Goal: Information Seeking & Learning: Learn about a topic

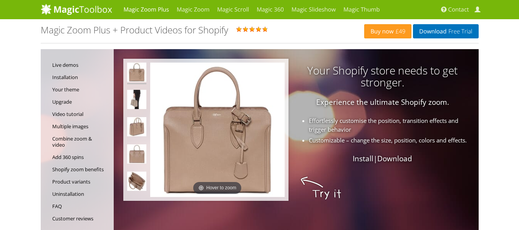
scroll to position [38, 0]
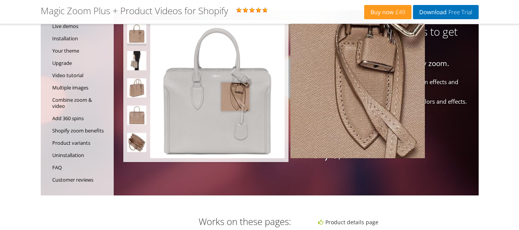
click at [235, 97] on img at bounding box center [217, 91] width 134 height 134
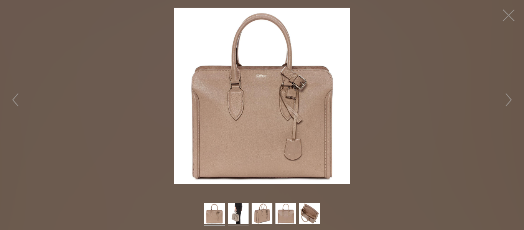
click at [235, 214] on img at bounding box center [238, 214] width 21 height 23
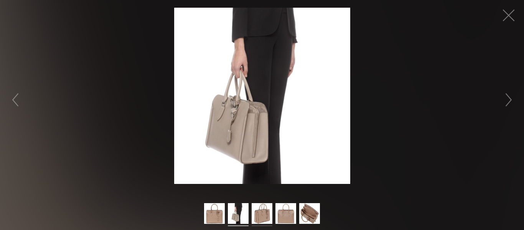
click at [268, 211] on img at bounding box center [262, 214] width 21 height 23
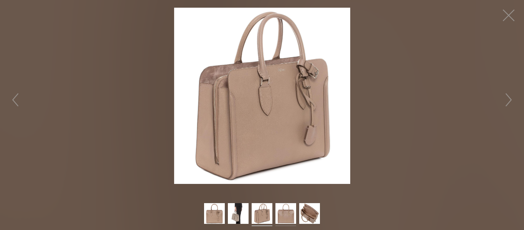
click at [288, 212] on img at bounding box center [286, 214] width 21 height 23
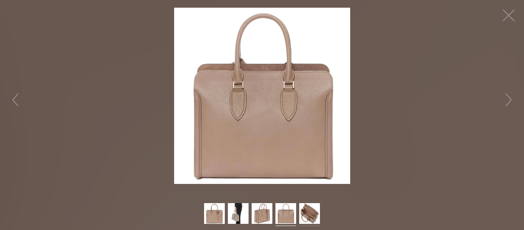
click at [308, 210] on img at bounding box center [309, 214] width 21 height 23
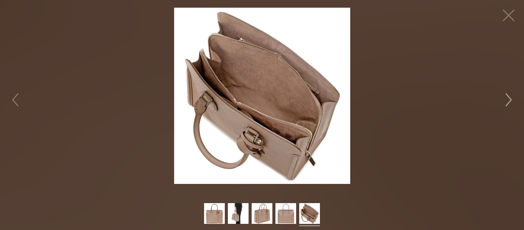
click at [508, 98] on button "button" at bounding box center [509, 99] width 23 height 23
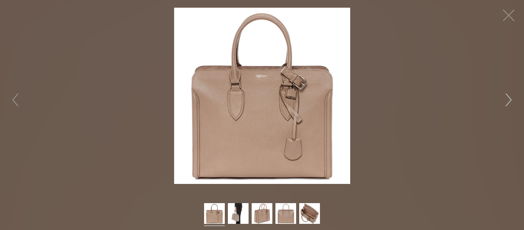
click at [508, 98] on button "button" at bounding box center [509, 99] width 23 height 23
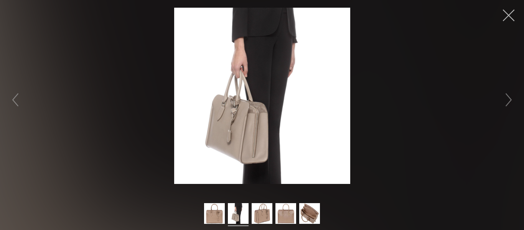
click at [510, 16] on button "button" at bounding box center [509, 15] width 23 height 23
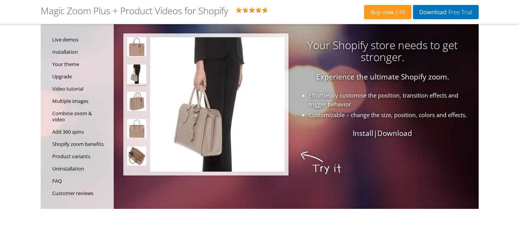
scroll to position [38, 0]
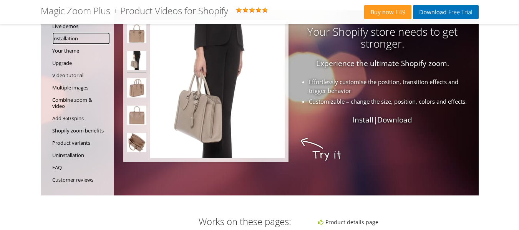
click at [64, 37] on link "Installation" at bounding box center [81, 38] width 58 height 12
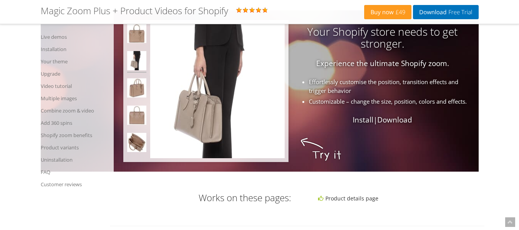
scroll to position [1452, 0]
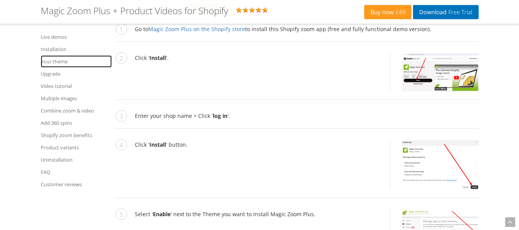
click at [50, 63] on link "Your theme" at bounding box center [76, 61] width 71 height 12
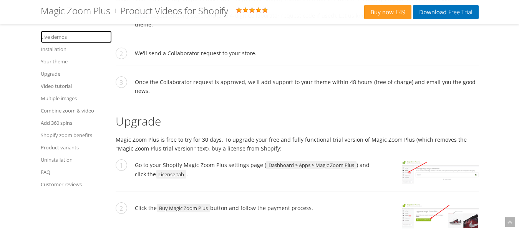
click at [50, 35] on link "Live demos" at bounding box center [76, 37] width 71 height 12
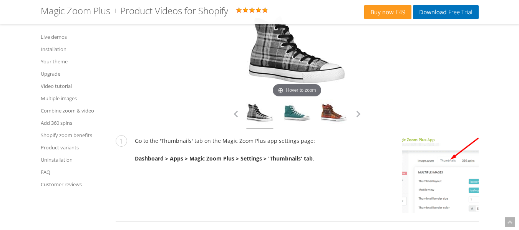
scroll to position [2688, 0]
click at [295, 128] on link at bounding box center [296, 113] width 27 height 29
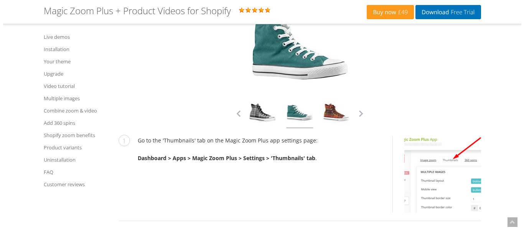
scroll to position [2727, 0]
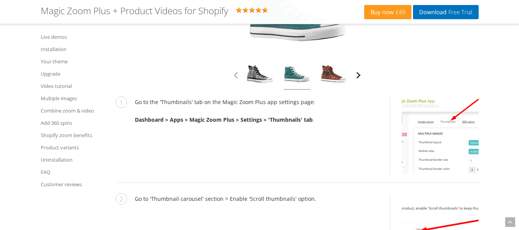
click at [357, 81] on button "button" at bounding box center [358, 75] width 12 height 12
click at [256, 90] on link at bounding box center [259, 75] width 27 height 29
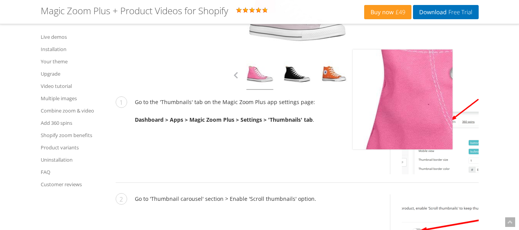
click at [262, 61] on img at bounding box center [297, 11] width 100 height 100
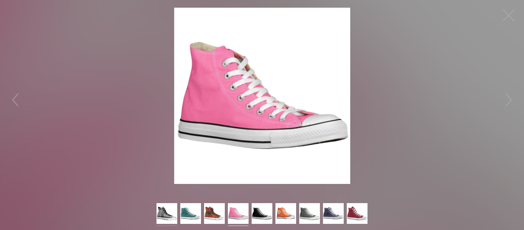
click at [167, 207] on img at bounding box center [167, 214] width 21 height 23
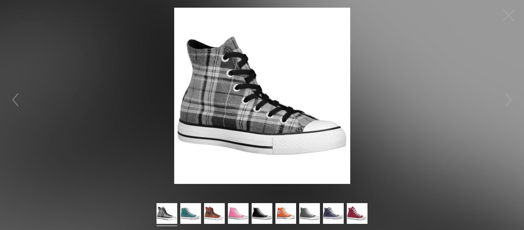
click at [238, 108] on img at bounding box center [262, 96] width 176 height 176
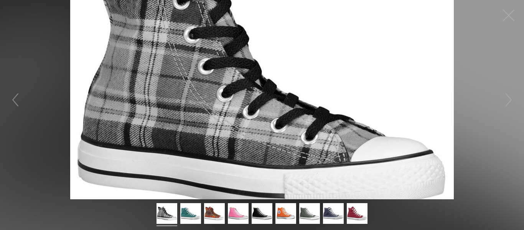
click at [238, 108] on figure "Click to expand" at bounding box center [262, 99] width 524 height 199
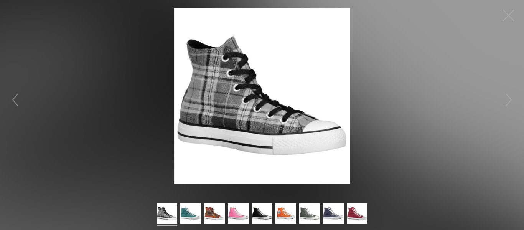
click at [238, 108] on img at bounding box center [262, 96] width 176 height 176
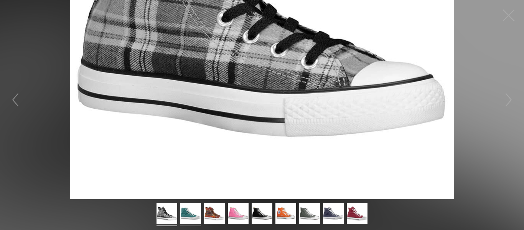
click at [196, 213] on img at bounding box center [190, 214] width 21 height 23
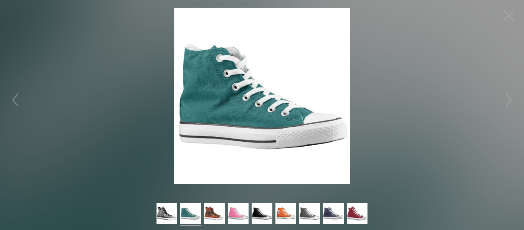
click at [221, 108] on img at bounding box center [262, 96] width 176 height 176
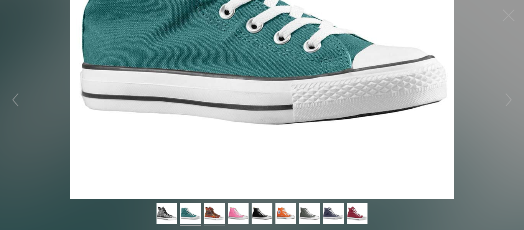
click at [221, 208] on img at bounding box center [214, 214] width 21 height 23
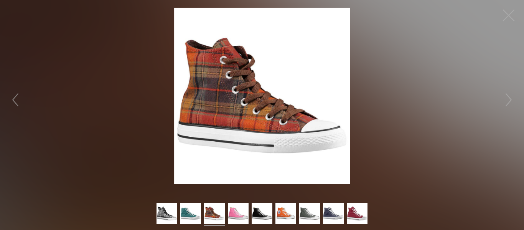
click at [283, 117] on img at bounding box center [262, 96] width 176 height 176
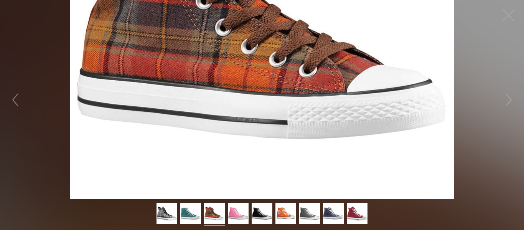
drag, startPoint x: 355, startPoint y: 56, endPoint x: 222, endPoint y: 179, distance: 181.5
click at [223, 180] on figure "Click to expand" at bounding box center [262, 99] width 524 height 199
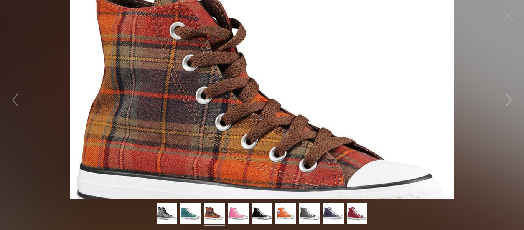
click at [509, 99] on button "button" at bounding box center [509, 99] width 23 height 23
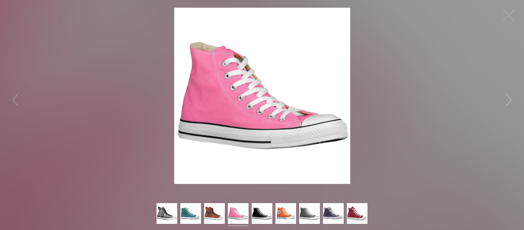
select select
